Goal: Task Accomplishment & Management: Use online tool/utility

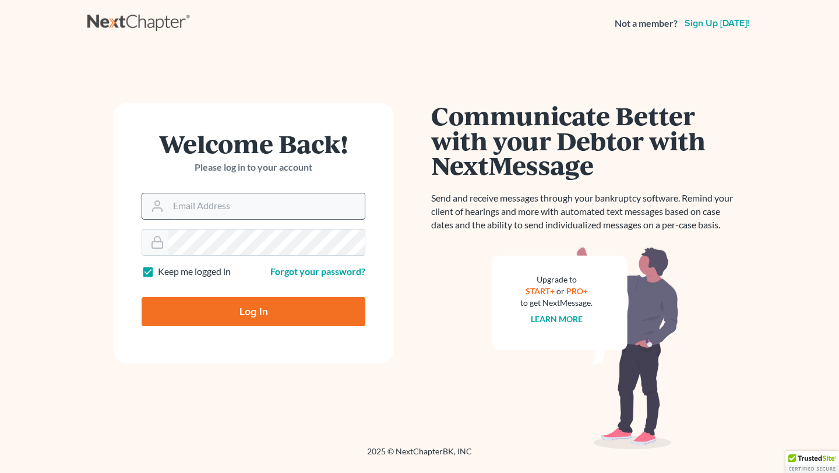
click at [291, 200] on input "Email Address" at bounding box center [266, 206] width 196 height 26
type input "william@compassionate-counsel.com"
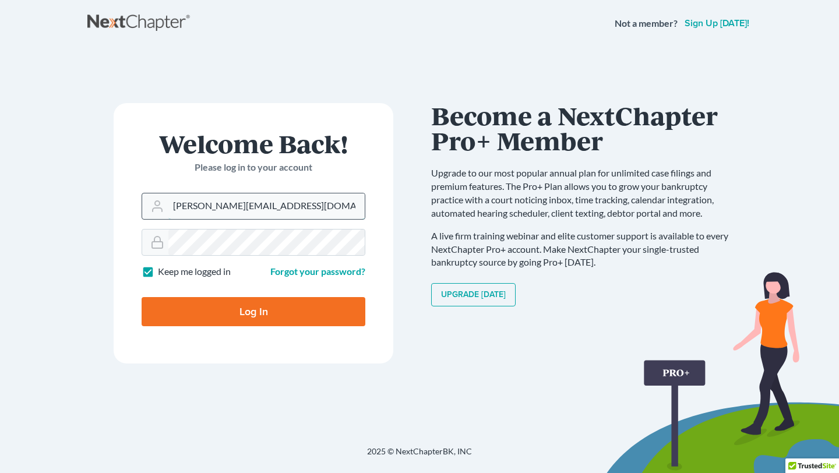
click at [258, 210] on input "william@compassionate-counsel.com" at bounding box center [266, 206] width 196 height 26
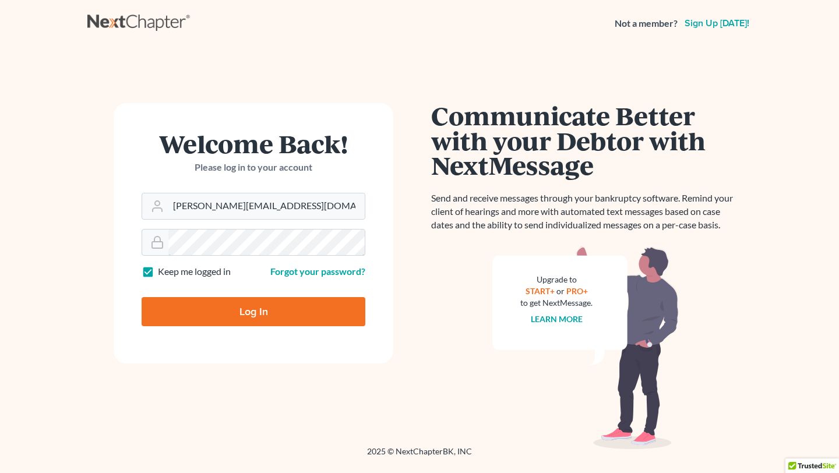
click at [142, 297] on input "Log In" at bounding box center [254, 311] width 224 height 29
type input "Thinking..."
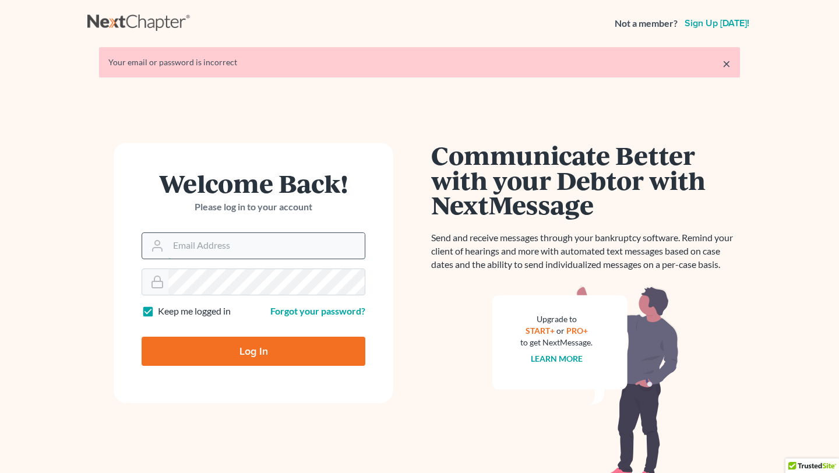
click at [260, 253] on input "Email Address" at bounding box center [266, 246] width 196 height 26
click at [255, 246] on input "Email Address" at bounding box center [266, 246] width 196 height 26
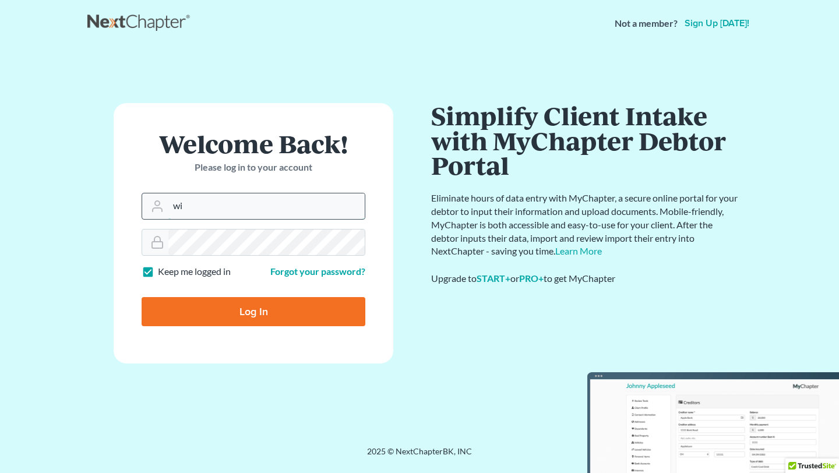
type input "william@compassionate-counsel.com"
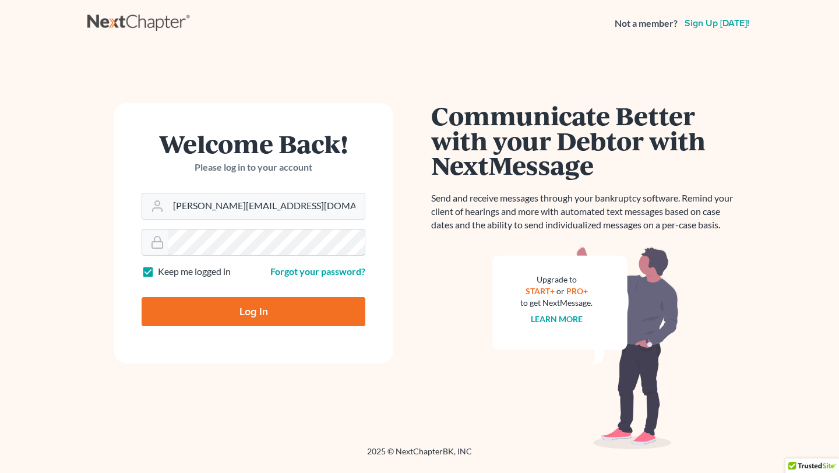
click at [142, 297] on input "Log In" at bounding box center [254, 311] width 224 height 29
type input "Thinking..."
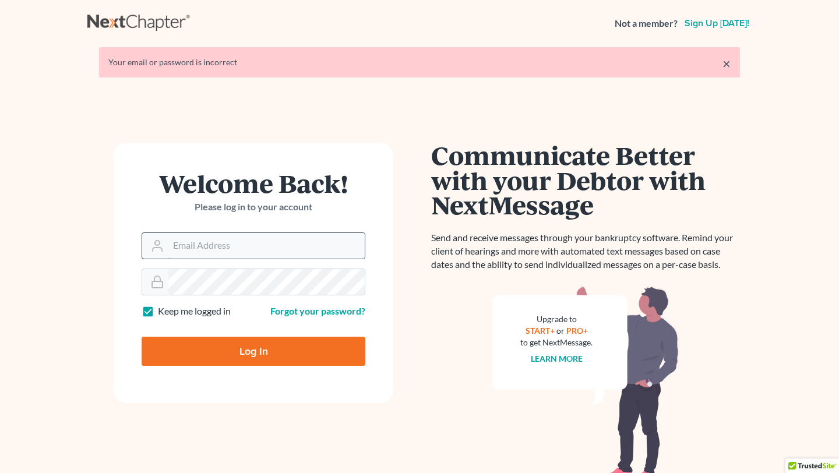
click at [285, 252] on input "Email Address" at bounding box center [266, 246] width 196 height 26
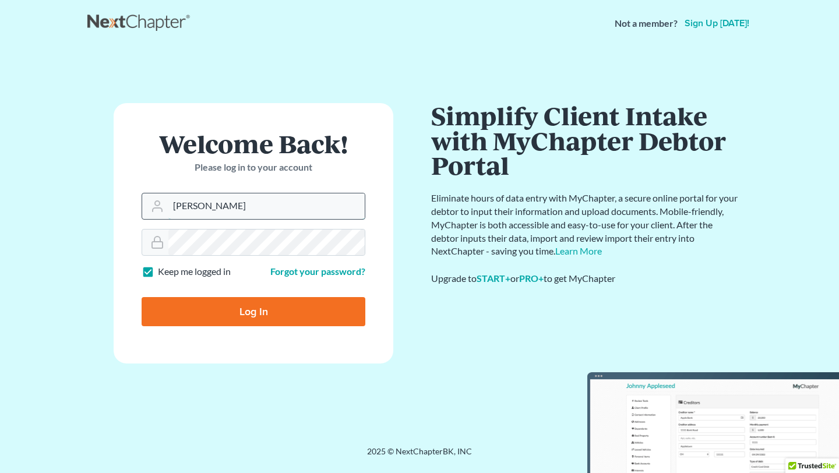
type input "[PERSON_NAME][EMAIL_ADDRESS][DOMAIN_NAME]"
click at [294, 272] on link "Forgot your password?" at bounding box center [317, 271] width 95 height 11
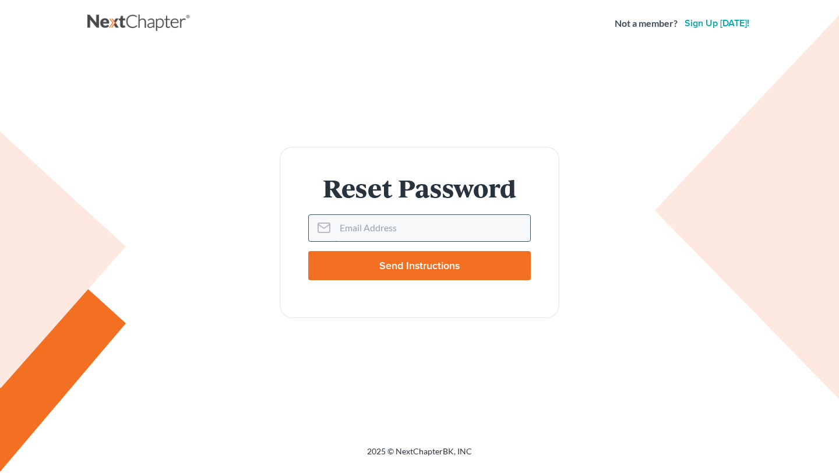
click at [347, 228] on input "Email Address" at bounding box center [432, 228] width 195 height 26
type input "[PERSON_NAME][EMAIL_ADDRESS][DOMAIN_NAME]"
click at [308, 251] on input "Send Instructions" at bounding box center [419, 265] width 223 height 29
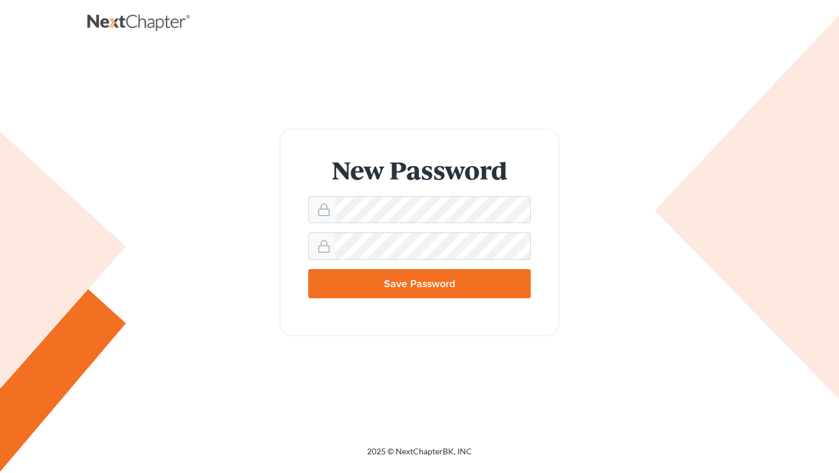
click at [308, 269] on input "Save Password" at bounding box center [419, 283] width 223 height 29
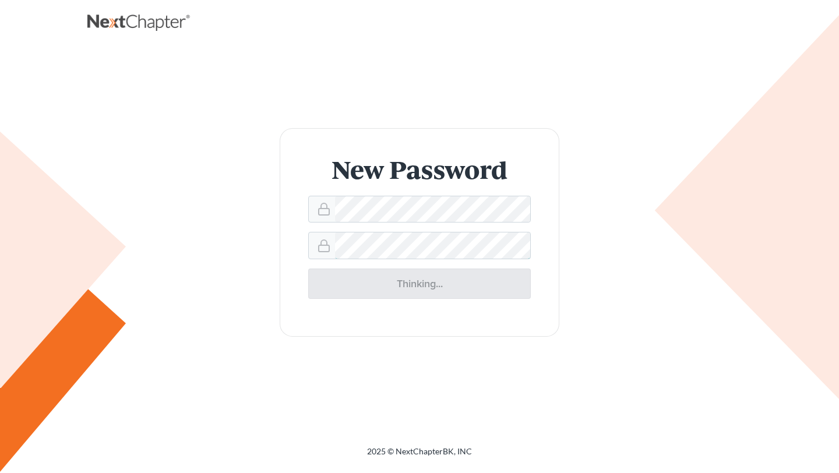
type input "Thinking..."
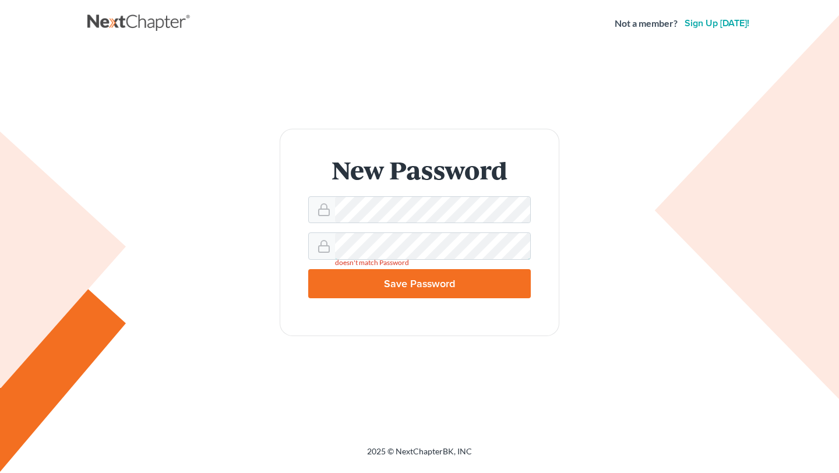
click at [308, 269] on input "Save Password" at bounding box center [419, 283] width 223 height 29
type input "Thinking..."
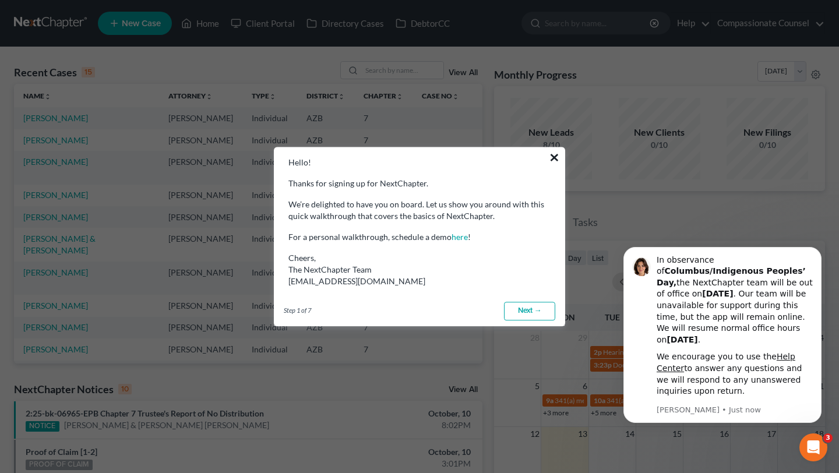
click at [551, 159] on button "×" at bounding box center [554, 157] width 11 height 19
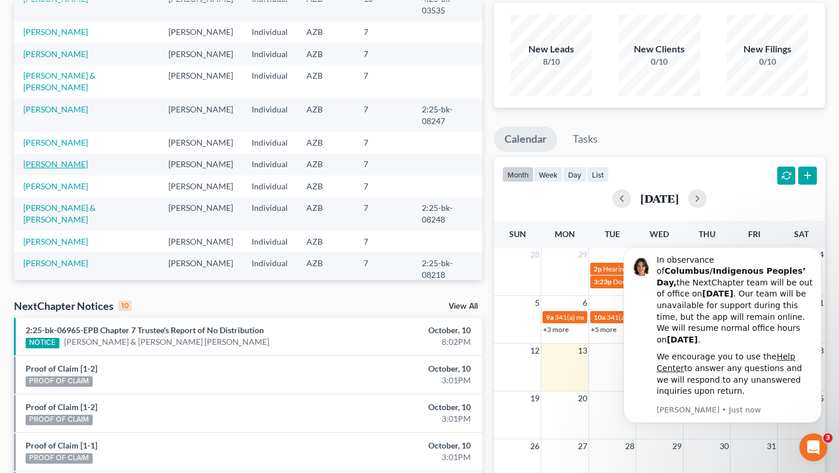
scroll to position [87, 0]
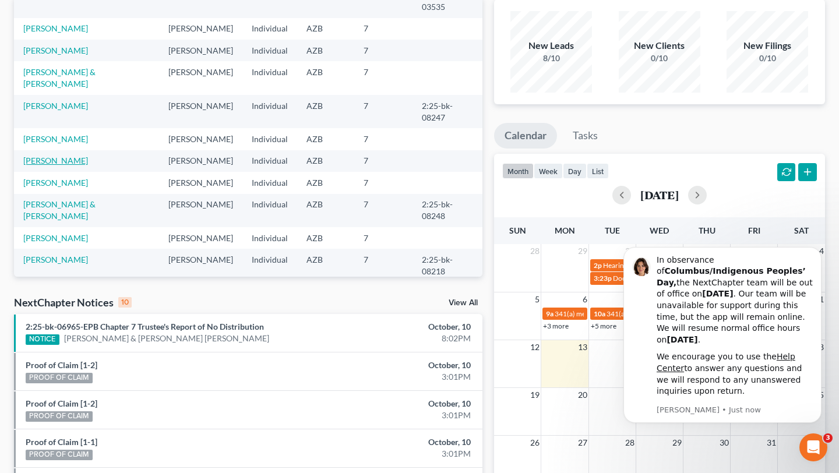
click at [71, 156] on link "Corrales, Angelica" at bounding box center [55, 161] width 65 height 10
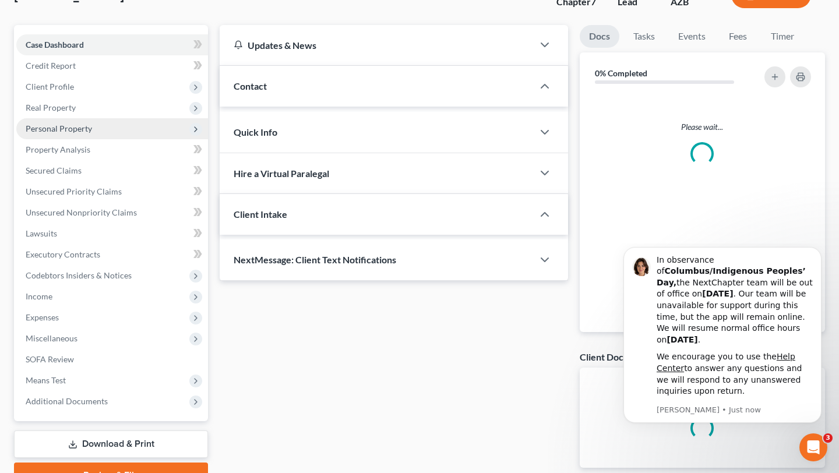
scroll to position [89, 0]
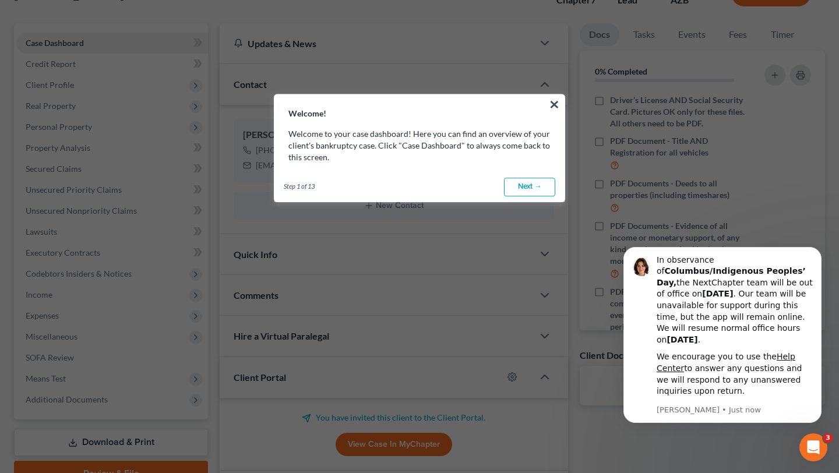
click at [547, 187] on link "Next →" at bounding box center [529, 187] width 51 height 19
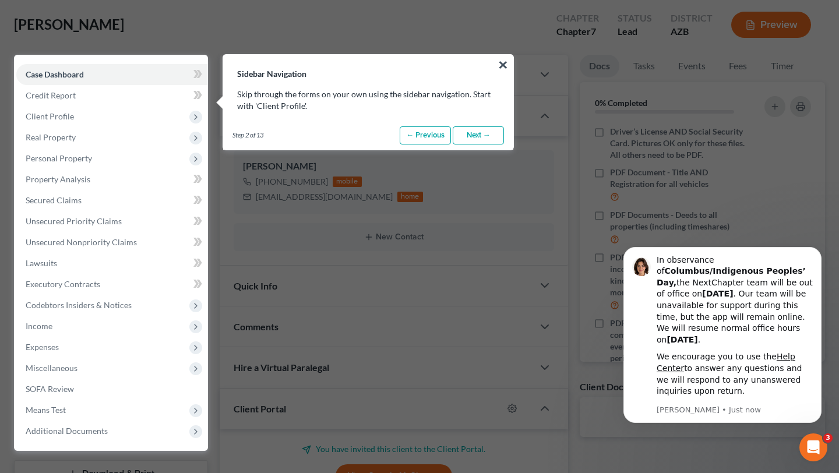
scroll to position [52, 0]
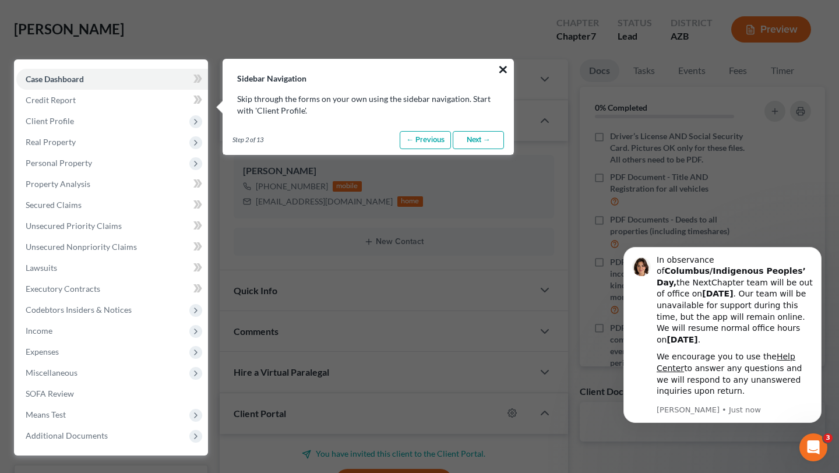
click at [502, 67] on button "×" at bounding box center [503, 69] width 11 height 19
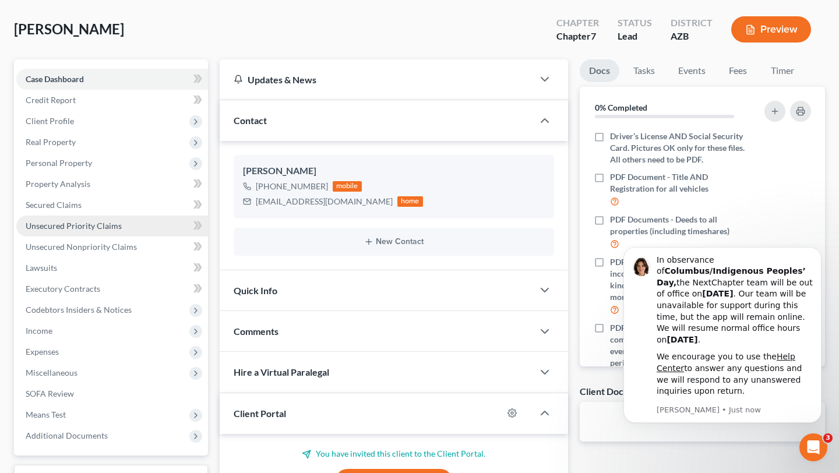
click at [58, 224] on span "Unsecured Priority Claims" at bounding box center [74, 226] width 96 height 10
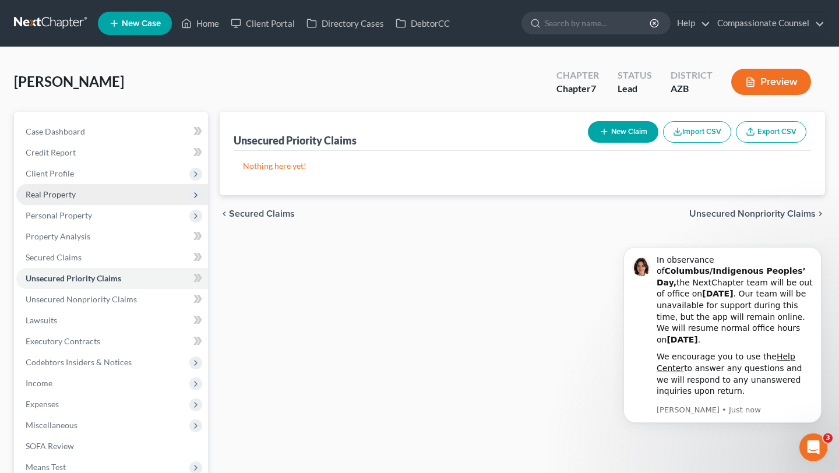
click at [65, 193] on span "Real Property" at bounding box center [51, 194] width 50 height 10
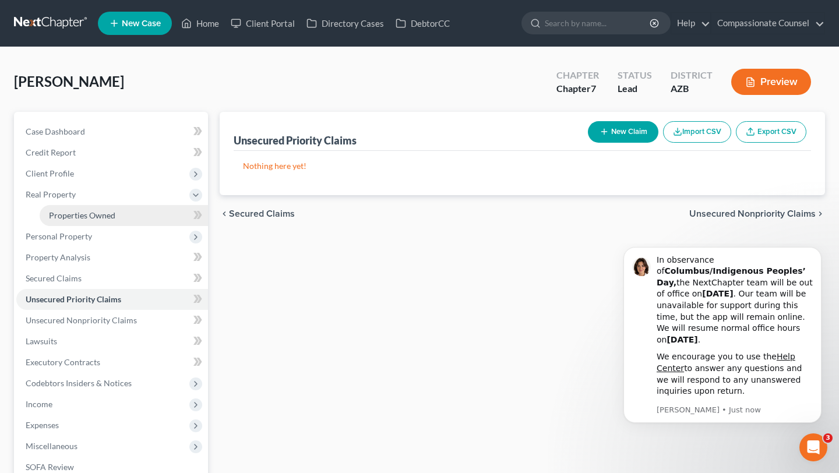
click at [75, 214] on span "Properties Owned" at bounding box center [82, 215] width 66 height 10
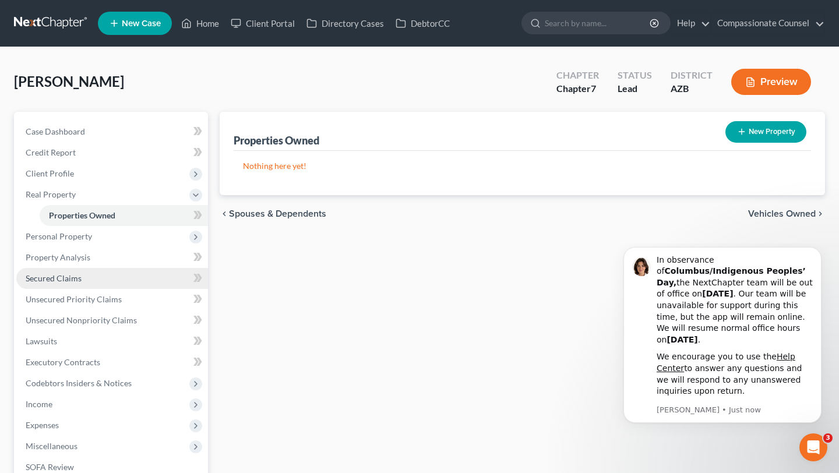
click at [80, 273] on span "Secured Claims" at bounding box center [54, 278] width 56 height 10
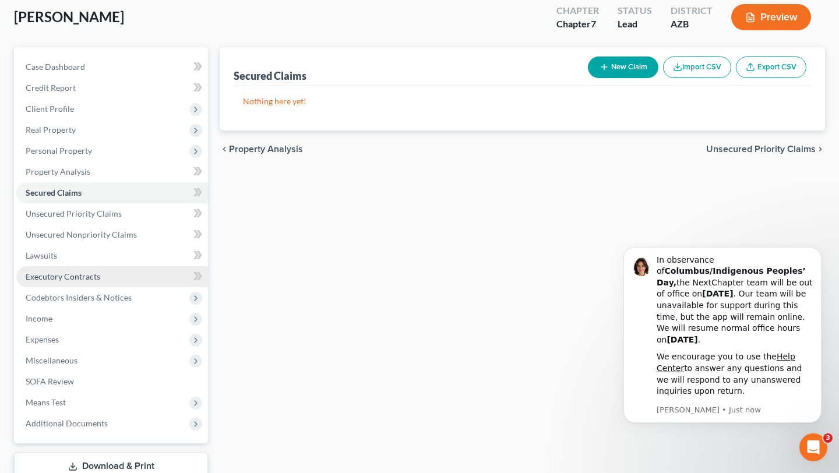
scroll to position [118, 0]
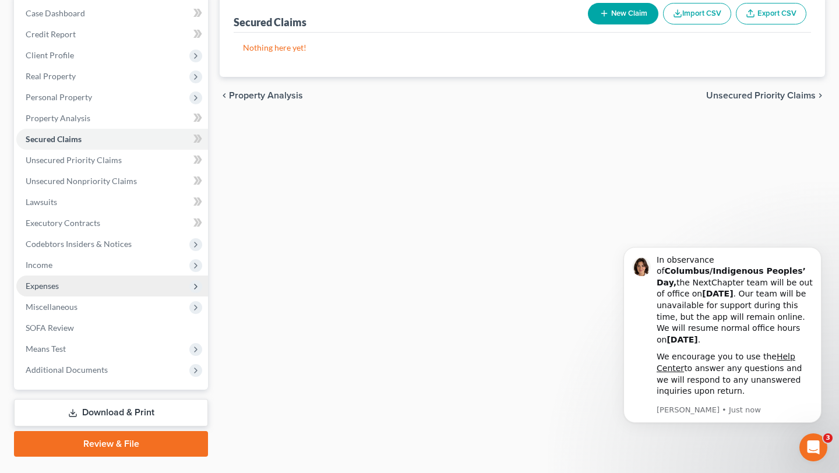
click at [65, 276] on span "Expenses" at bounding box center [112, 286] width 192 height 21
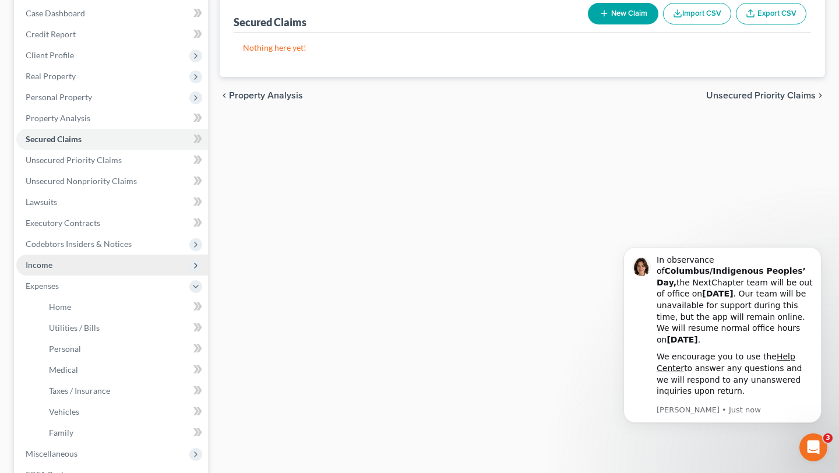
click at [58, 271] on span "Income" at bounding box center [112, 265] width 192 height 21
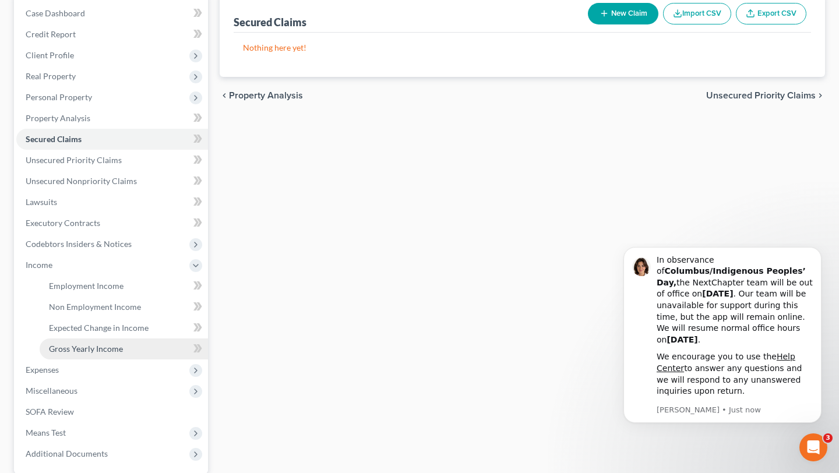
click at [75, 348] on span "Gross Yearly Income" at bounding box center [86, 349] width 74 height 10
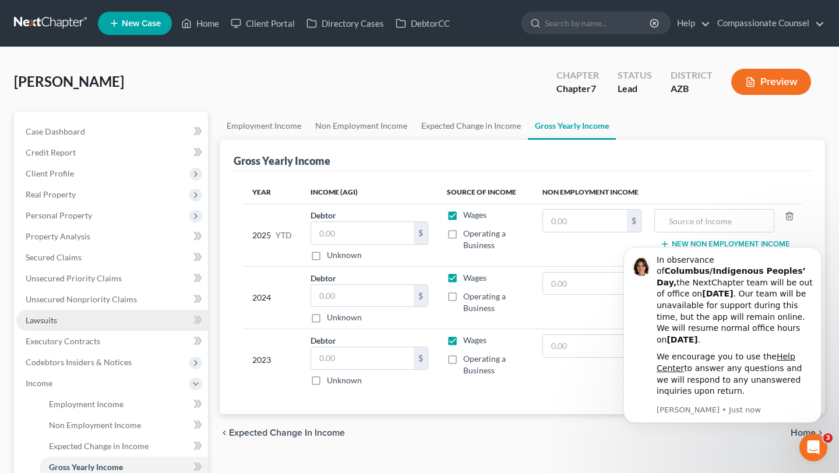
click at [47, 322] on span "Lawsuits" at bounding box center [41, 320] width 31 height 10
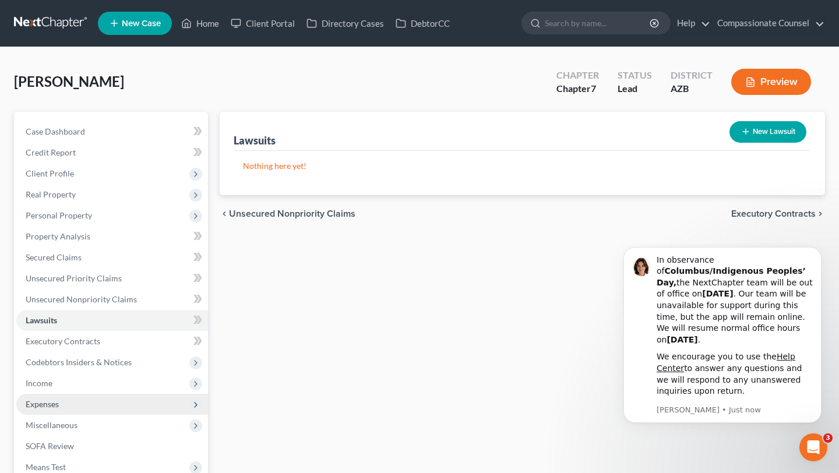
click at [48, 398] on span "Expenses" at bounding box center [112, 404] width 192 height 21
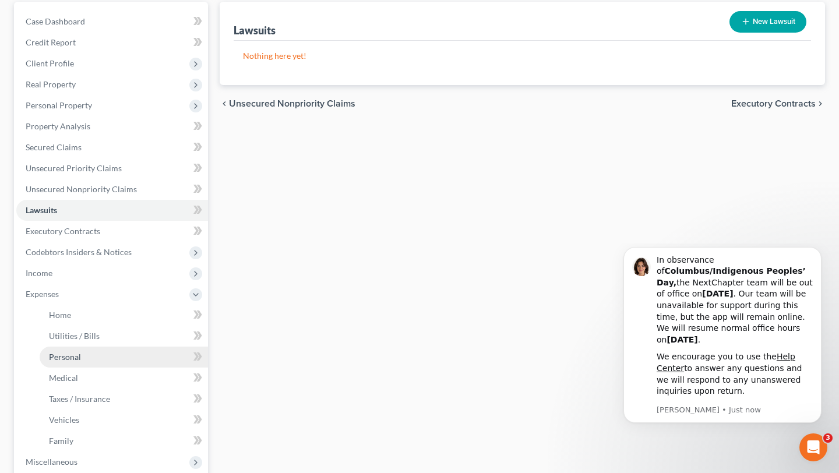
scroll to position [124, 0]
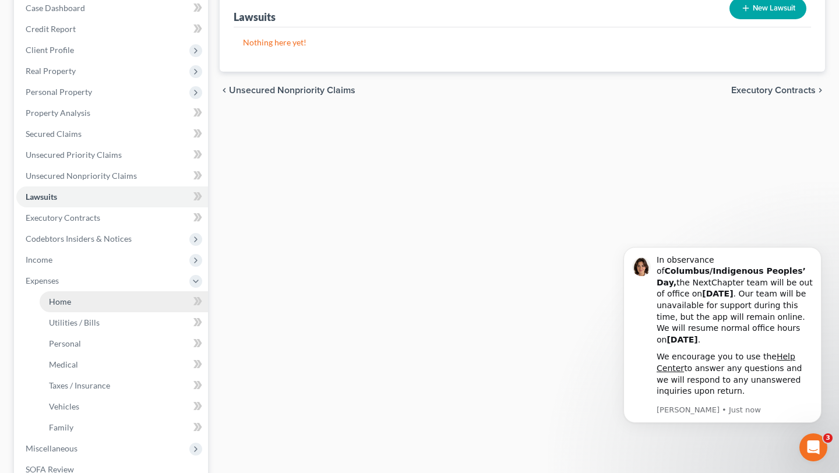
click at [51, 309] on link "Home" at bounding box center [124, 301] width 168 height 21
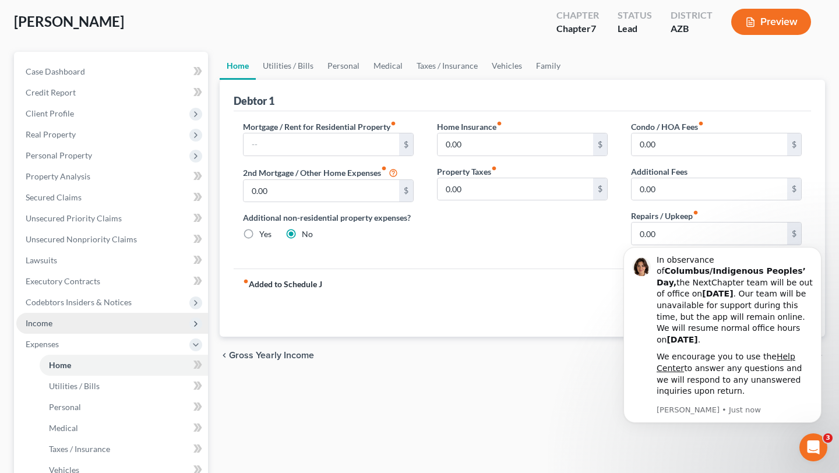
scroll to position [61, 0]
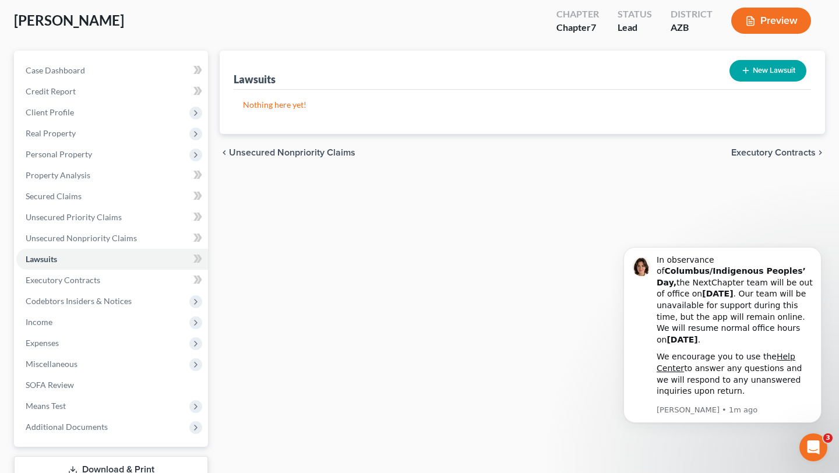
scroll to position [124, 0]
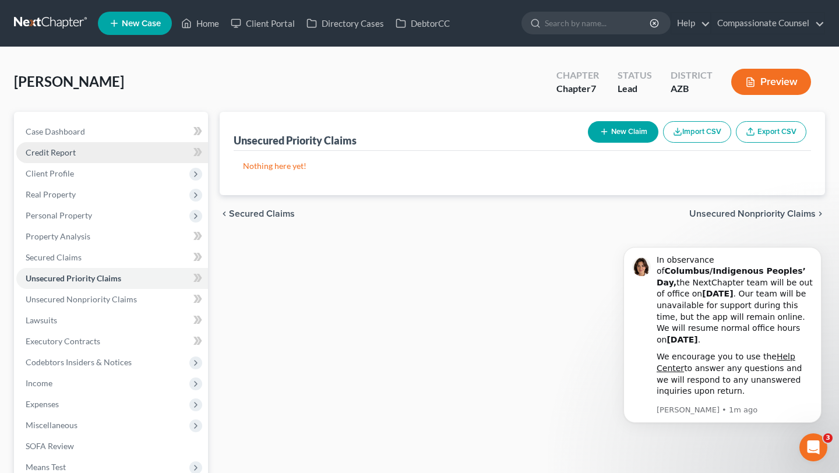
click at [67, 147] on span "Credit Report" at bounding box center [51, 152] width 50 height 10
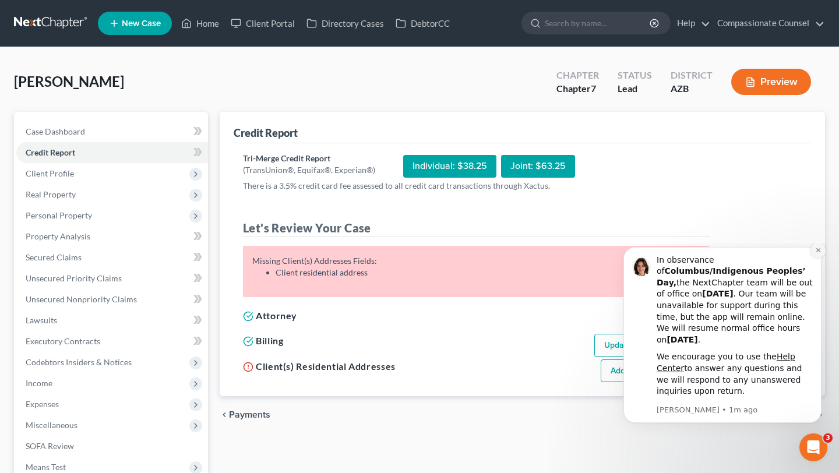
click at [820, 253] on icon "Dismiss notification" at bounding box center [818, 250] width 6 height 6
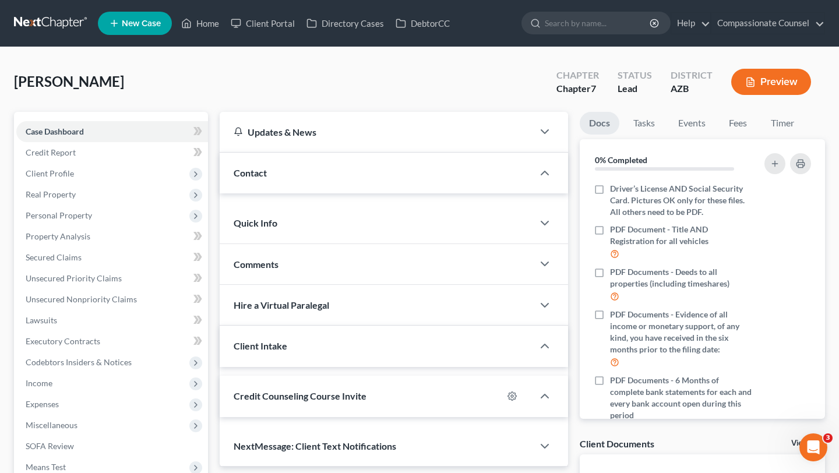
scroll to position [52, 0]
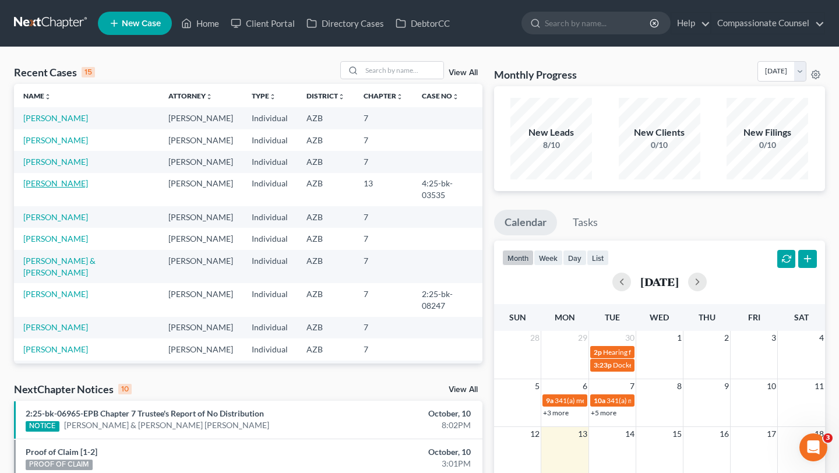
click at [82, 184] on link "Cavanaugh, Monica" at bounding box center [55, 183] width 65 height 10
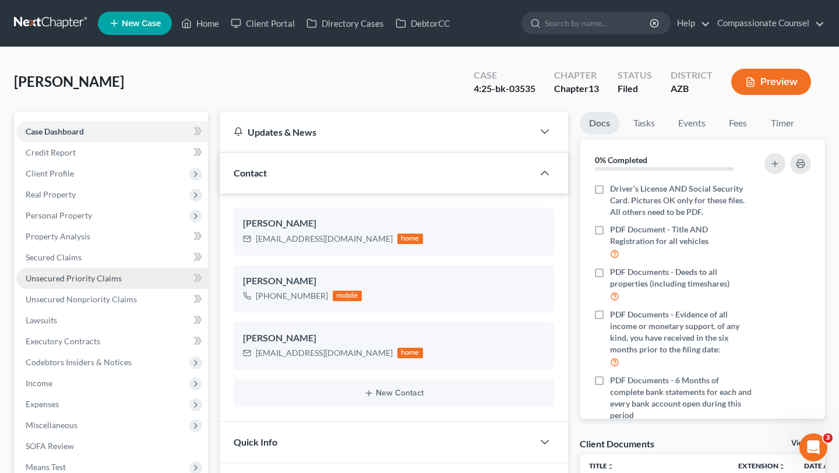
click at [80, 276] on span "Unsecured Priority Claims" at bounding box center [74, 278] width 96 height 10
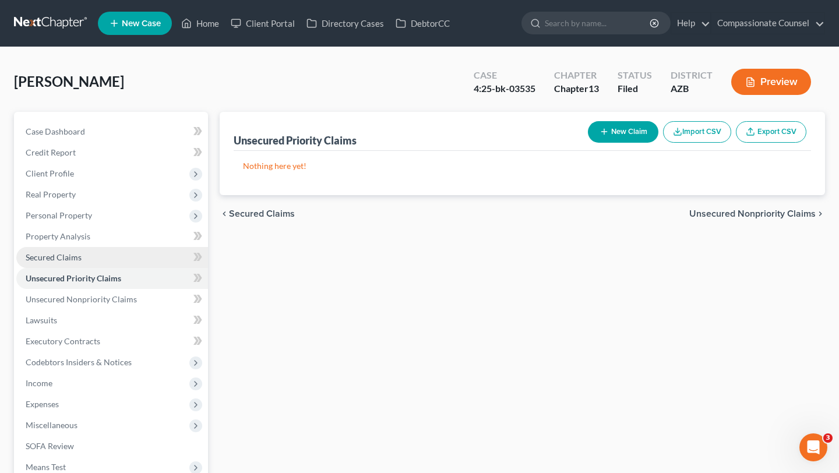
click at [83, 260] on link "Secured Claims" at bounding box center [112, 257] width 192 height 21
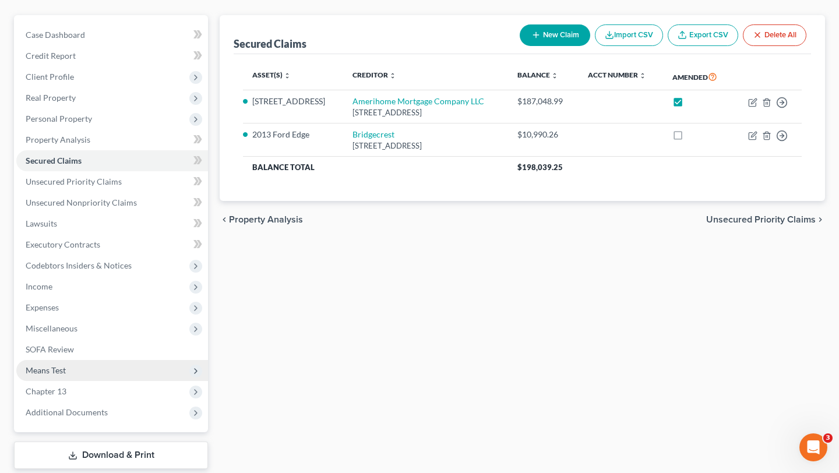
scroll to position [100, 0]
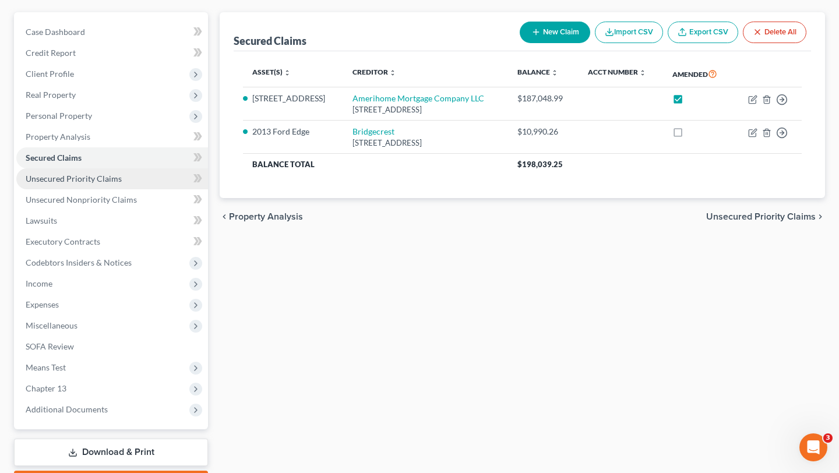
click at [72, 176] on span "Unsecured Priority Claims" at bounding box center [74, 179] width 96 height 10
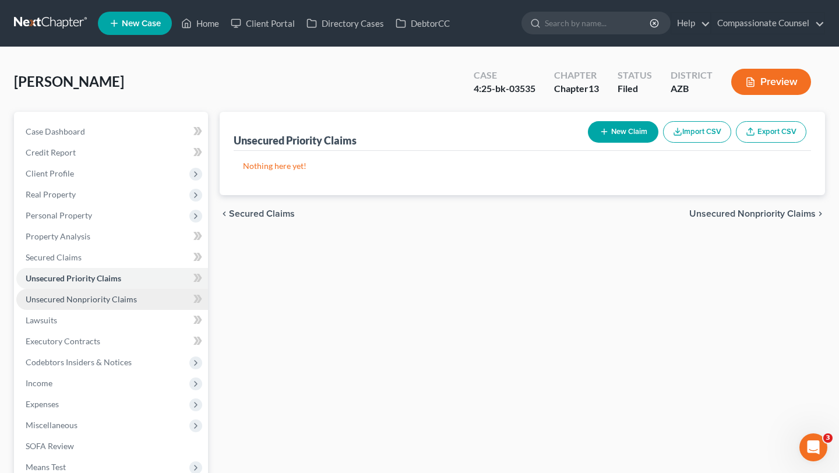
click at [86, 295] on span "Unsecured Nonpriority Claims" at bounding box center [81, 299] width 111 height 10
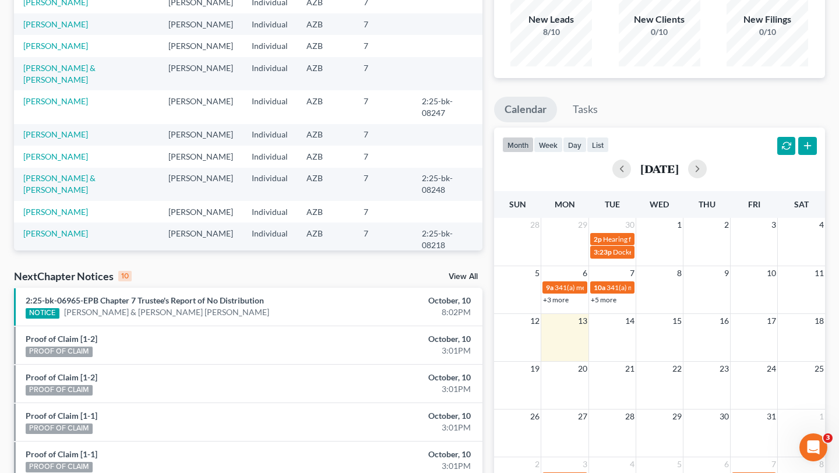
scroll to position [128, 0]
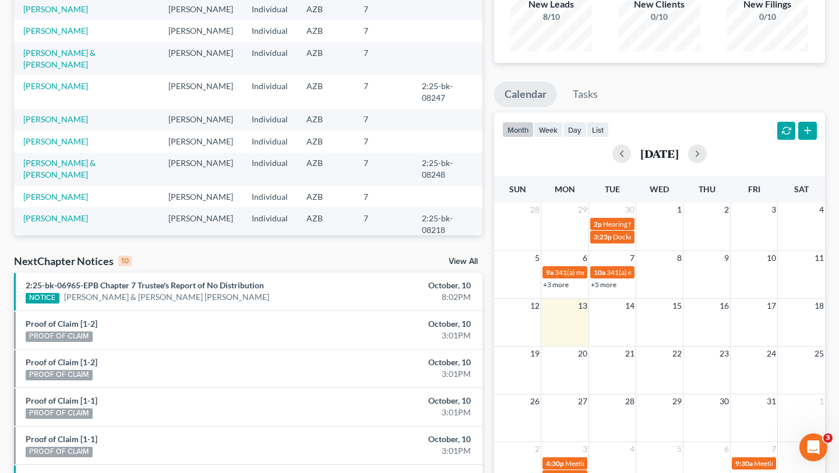
click at [78, 280] on link "Orta, Ria & Martin" at bounding box center [59, 291] width 72 height 22
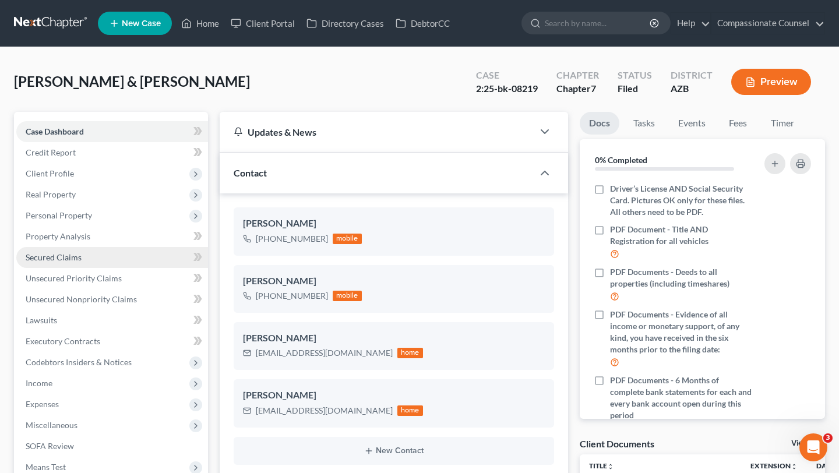
scroll to position [322, 0]
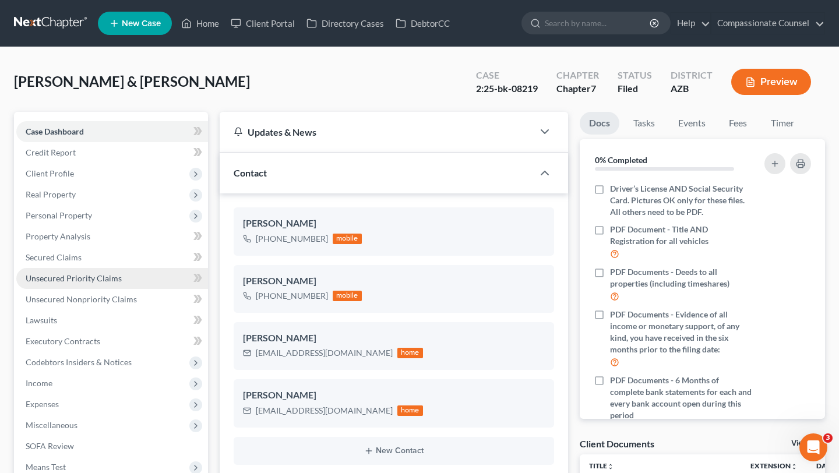
click at [96, 279] on span "Unsecured Priority Claims" at bounding box center [74, 278] width 96 height 10
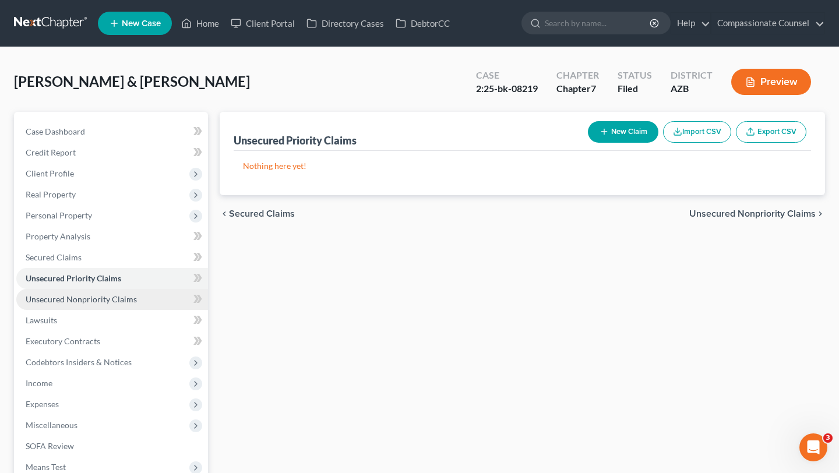
click at [114, 296] on span "Unsecured Nonpriority Claims" at bounding box center [81, 299] width 111 height 10
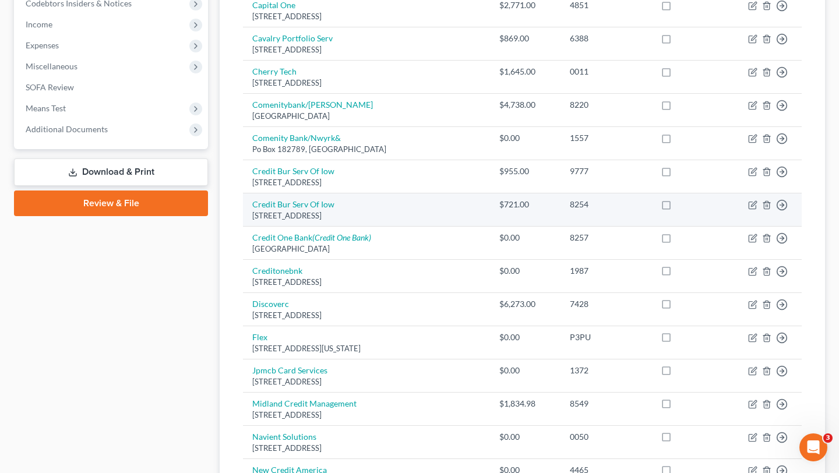
scroll to position [355, 0]
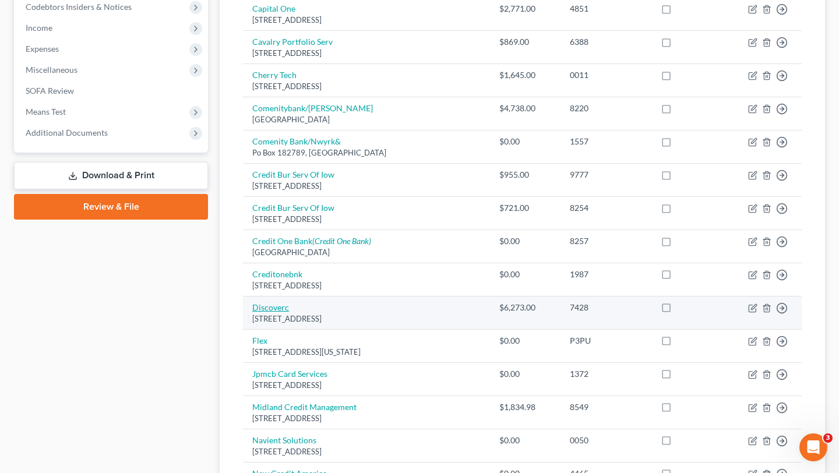
click at [269, 307] on link "Discoverc" at bounding box center [270, 307] width 37 height 10
select select "46"
select select "2"
select select "1"
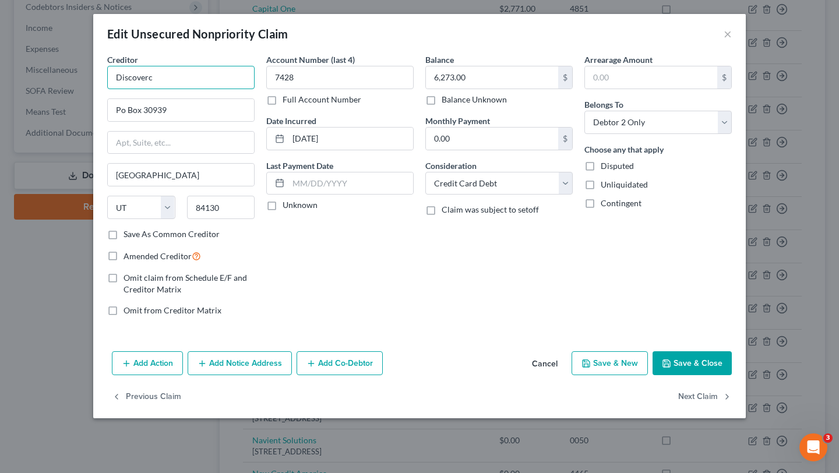
drag, startPoint x: 171, startPoint y: 70, endPoint x: 163, endPoint y: 84, distance: 15.9
click at [163, 84] on input "Discoverc" at bounding box center [180, 77] width 147 height 23
click at [729, 31] on button "×" at bounding box center [728, 34] width 8 height 14
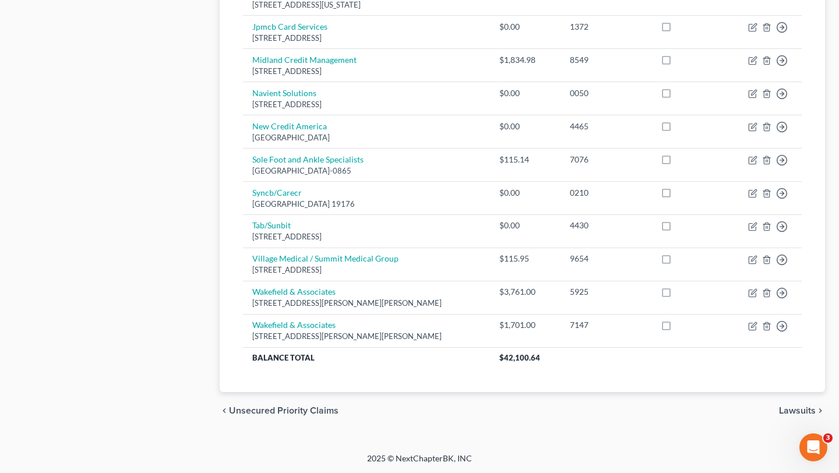
scroll to position [0, 0]
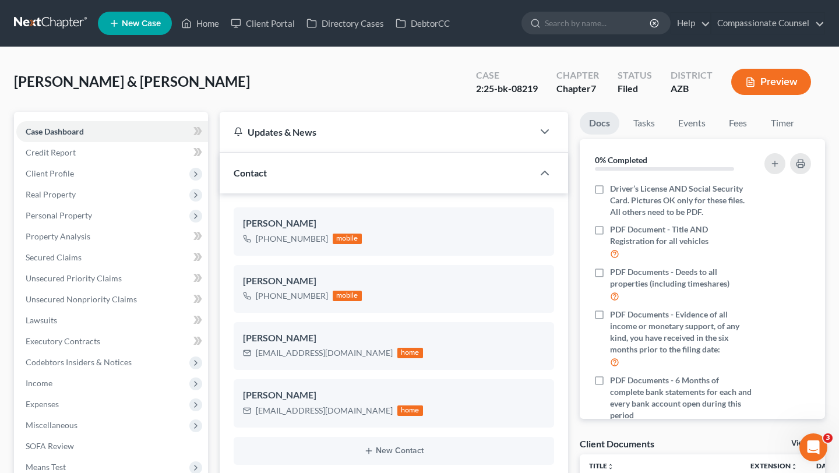
scroll to position [322, 0]
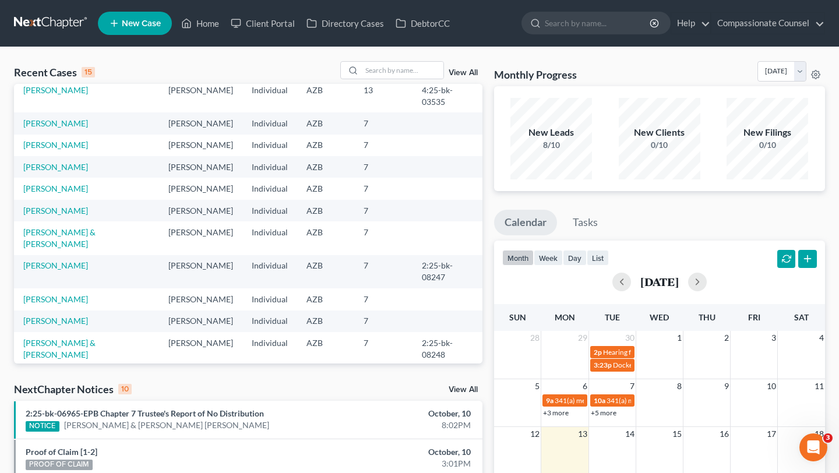
scroll to position [80, 0]
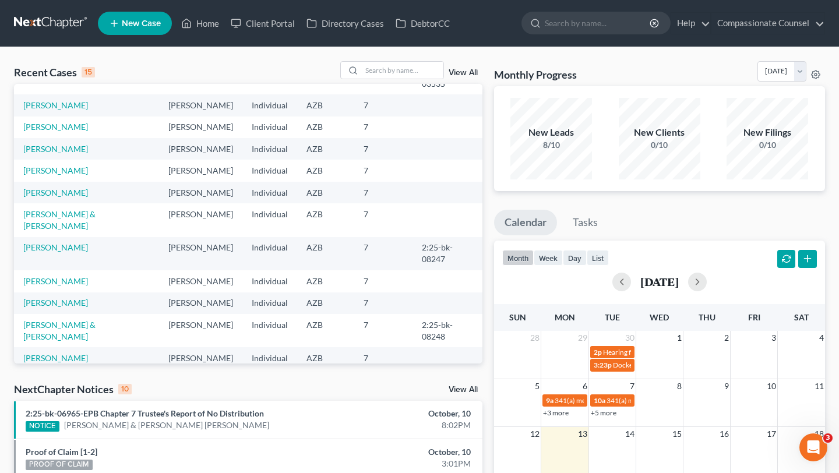
click at [72, 375] on link "Vespa, Bradley" at bounding box center [55, 380] width 65 height 10
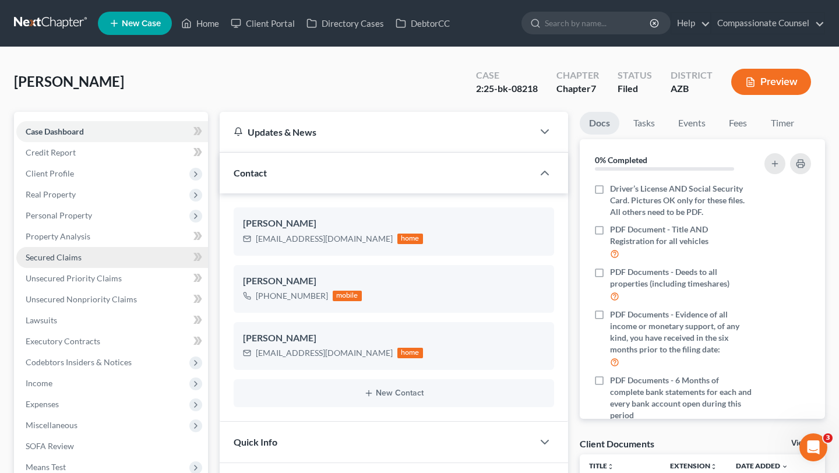
click at [68, 259] on span "Secured Claims" at bounding box center [54, 257] width 56 height 10
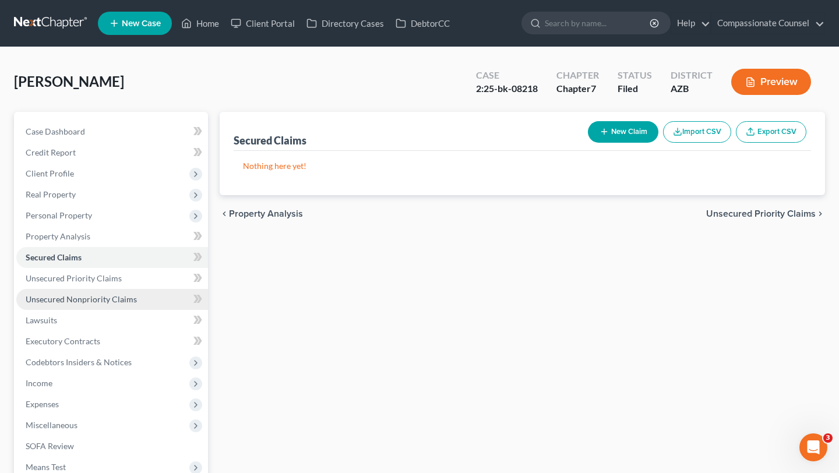
click at [86, 297] on span "Unsecured Nonpriority Claims" at bounding box center [81, 299] width 111 height 10
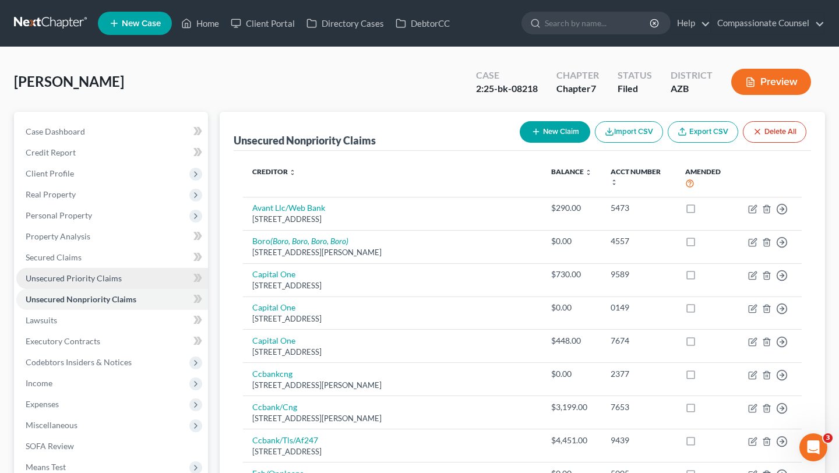
click at [94, 270] on link "Unsecured Priority Claims" at bounding box center [112, 278] width 192 height 21
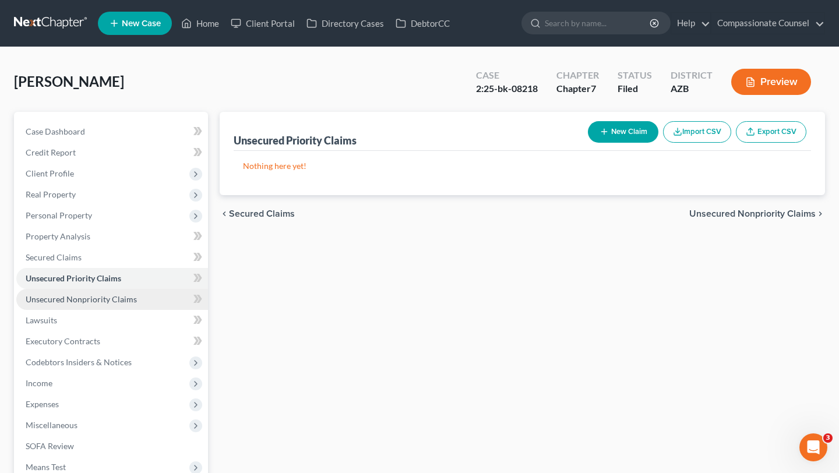
click at [129, 302] on span "Unsecured Nonpriority Claims" at bounding box center [81, 299] width 111 height 10
